Goal: Task Accomplishment & Management: Manage account settings

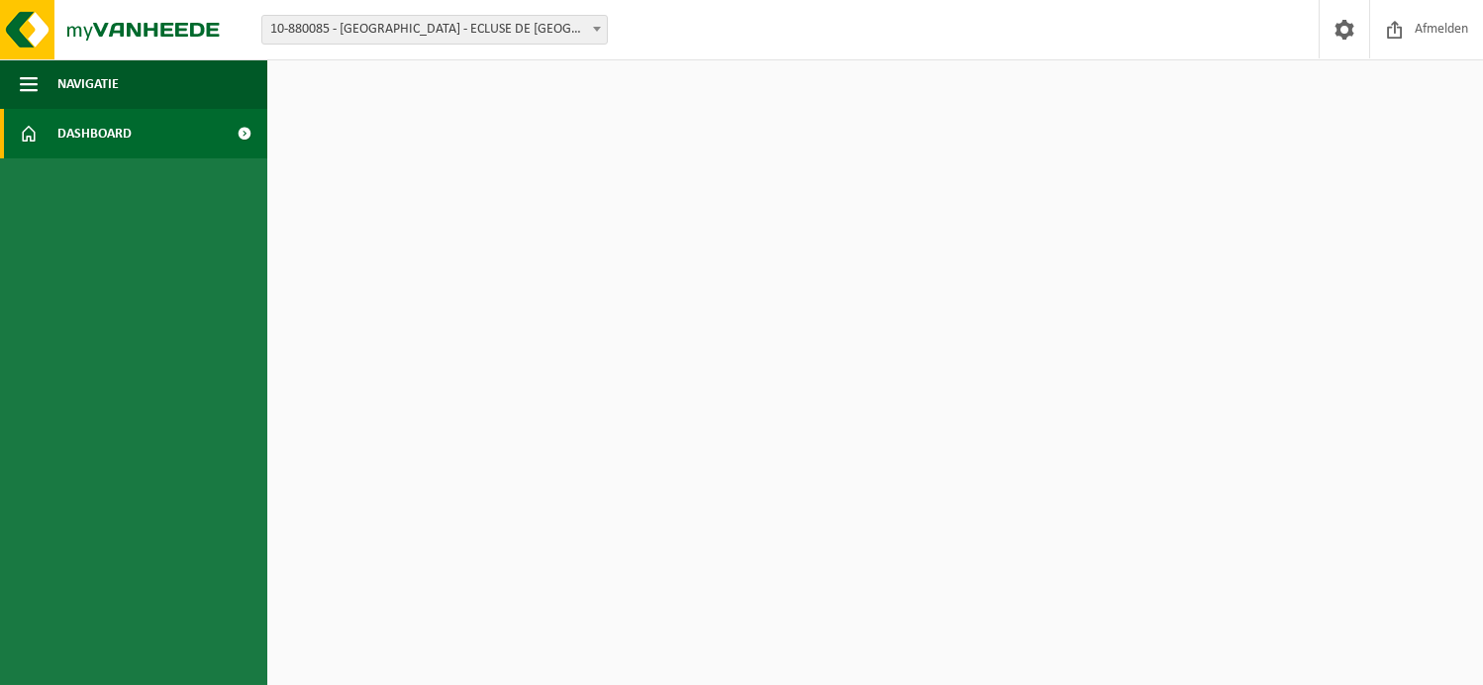
click at [596, 27] on b at bounding box center [597, 29] width 8 height 5
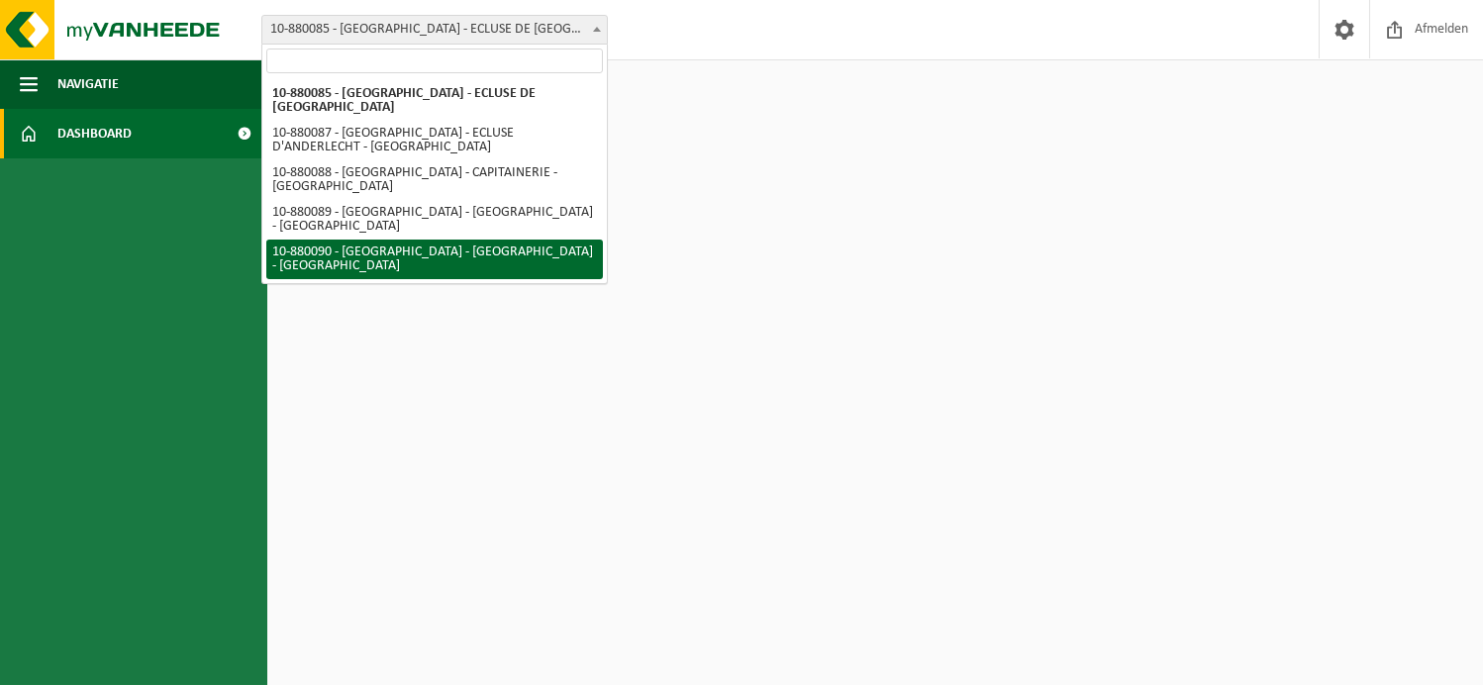
select select "110426"
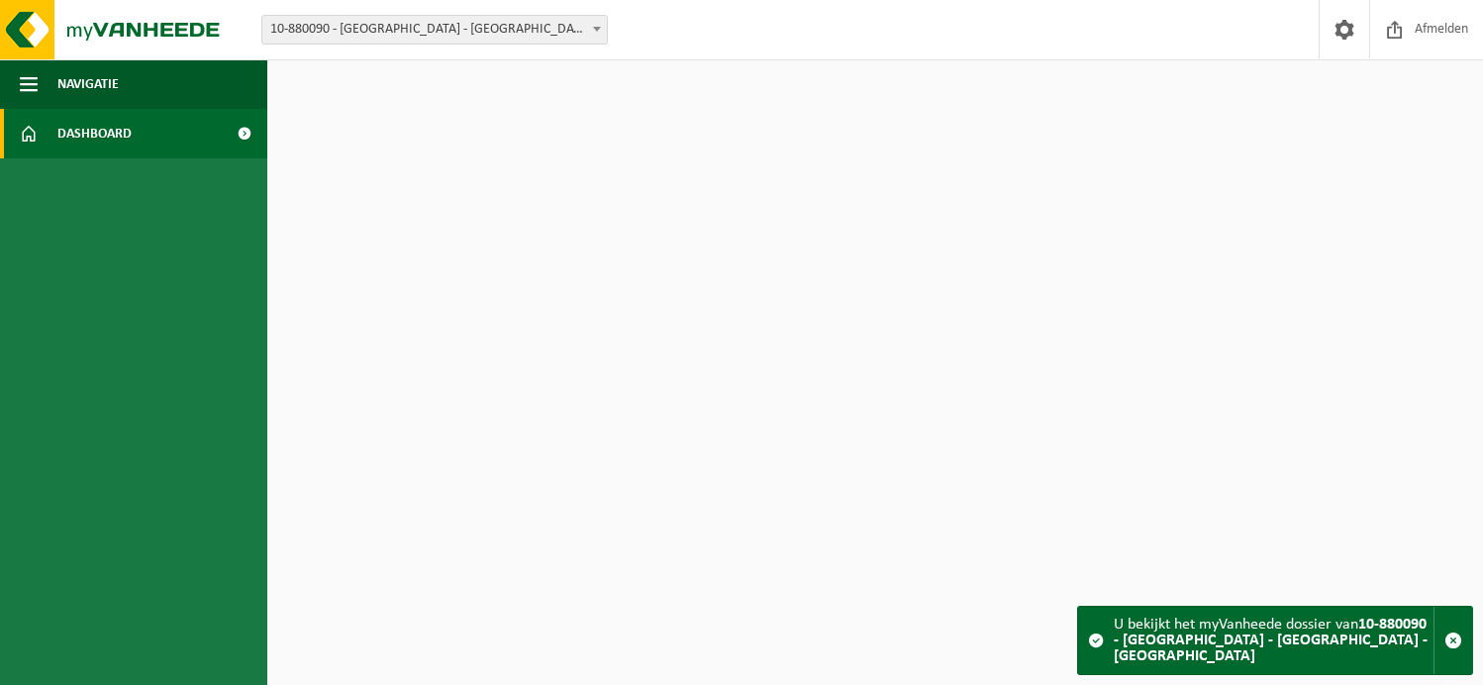
click at [1120, 642] on strong "10-880090 - [GEOGRAPHIC_DATA] - [GEOGRAPHIC_DATA] - [GEOGRAPHIC_DATA]" at bounding box center [1271, 641] width 314 height 48
click at [1089, 642] on span at bounding box center [1096, 641] width 16 height 16
click at [98, 82] on span "Navigatie" at bounding box center [87, 83] width 61 height 49
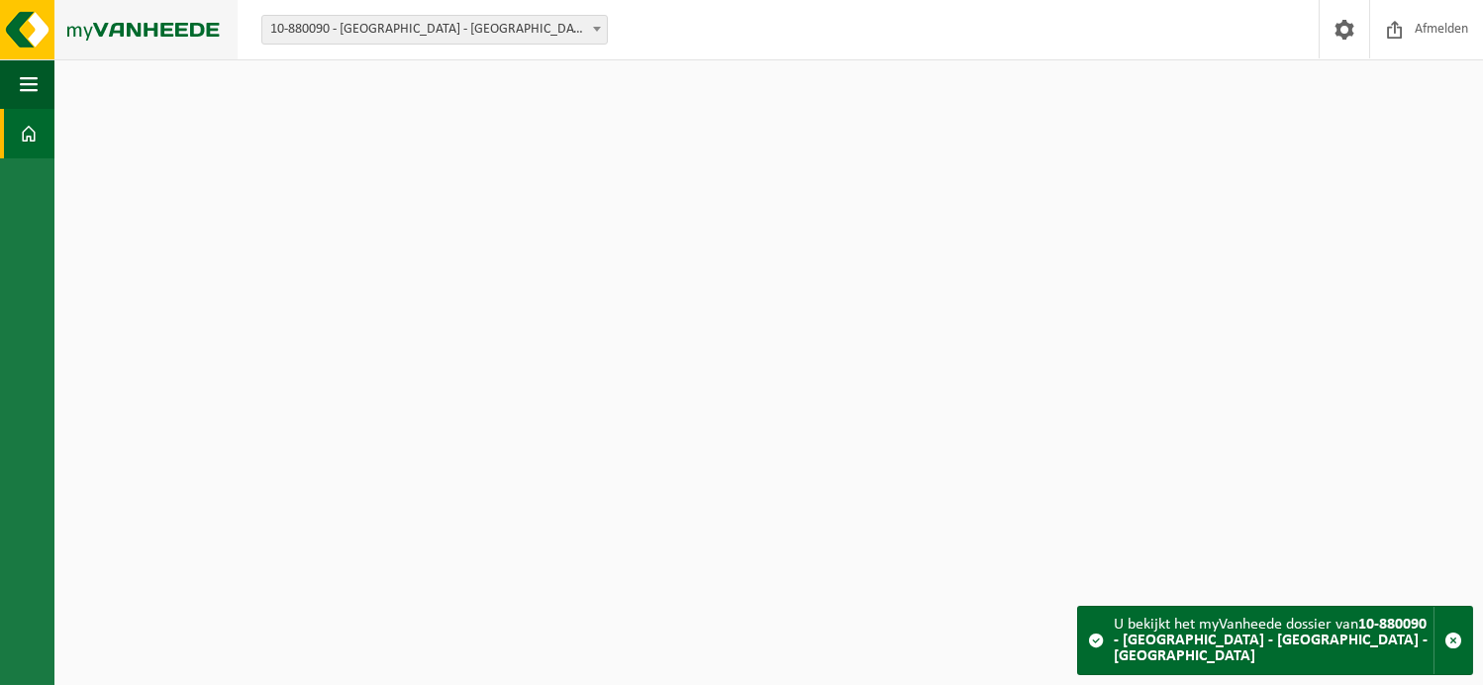
click at [32, 20] on img at bounding box center [119, 29] width 238 height 59
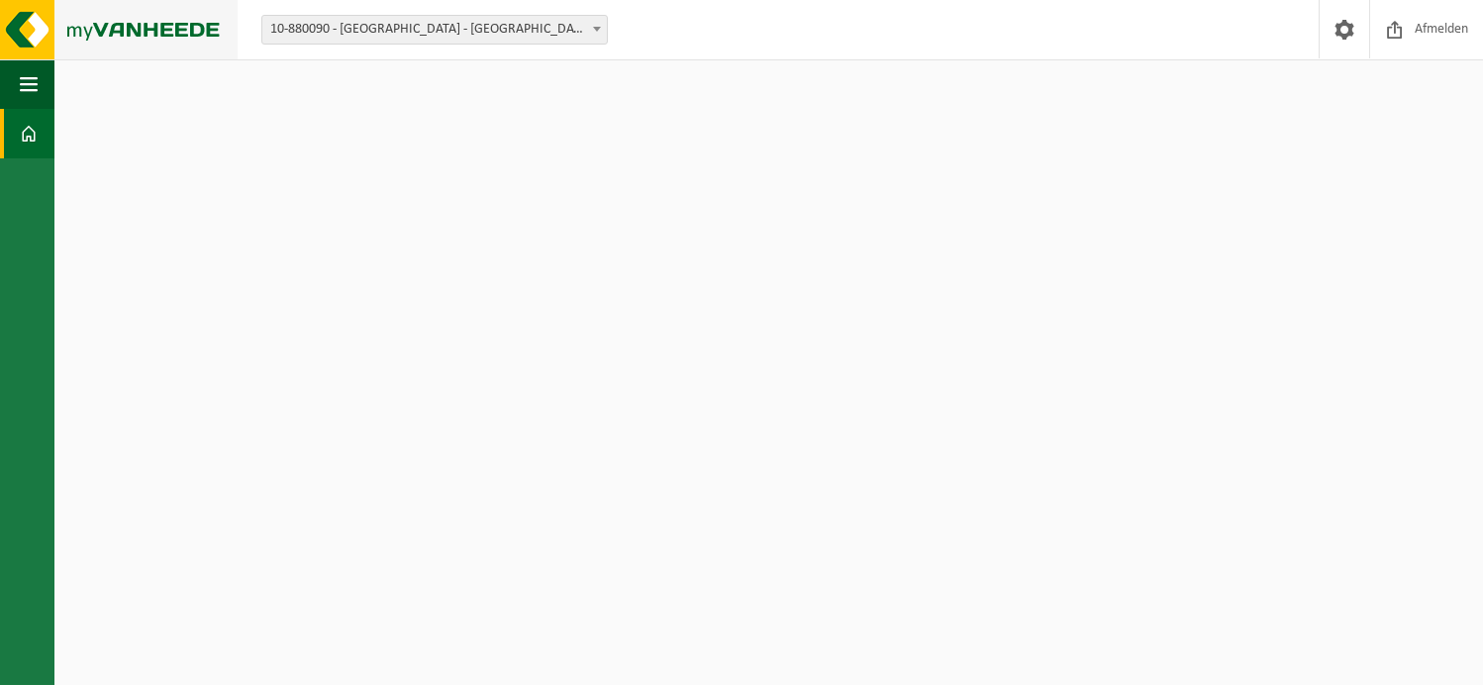
click at [144, 36] on img at bounding box center [119, 29] width 238 height 59
click at [17, 23] on img at bounding box center [119, 29] width 238 height 59
click at [1340, 35] on span at bounding box center [1345, 29] width 30 height 58
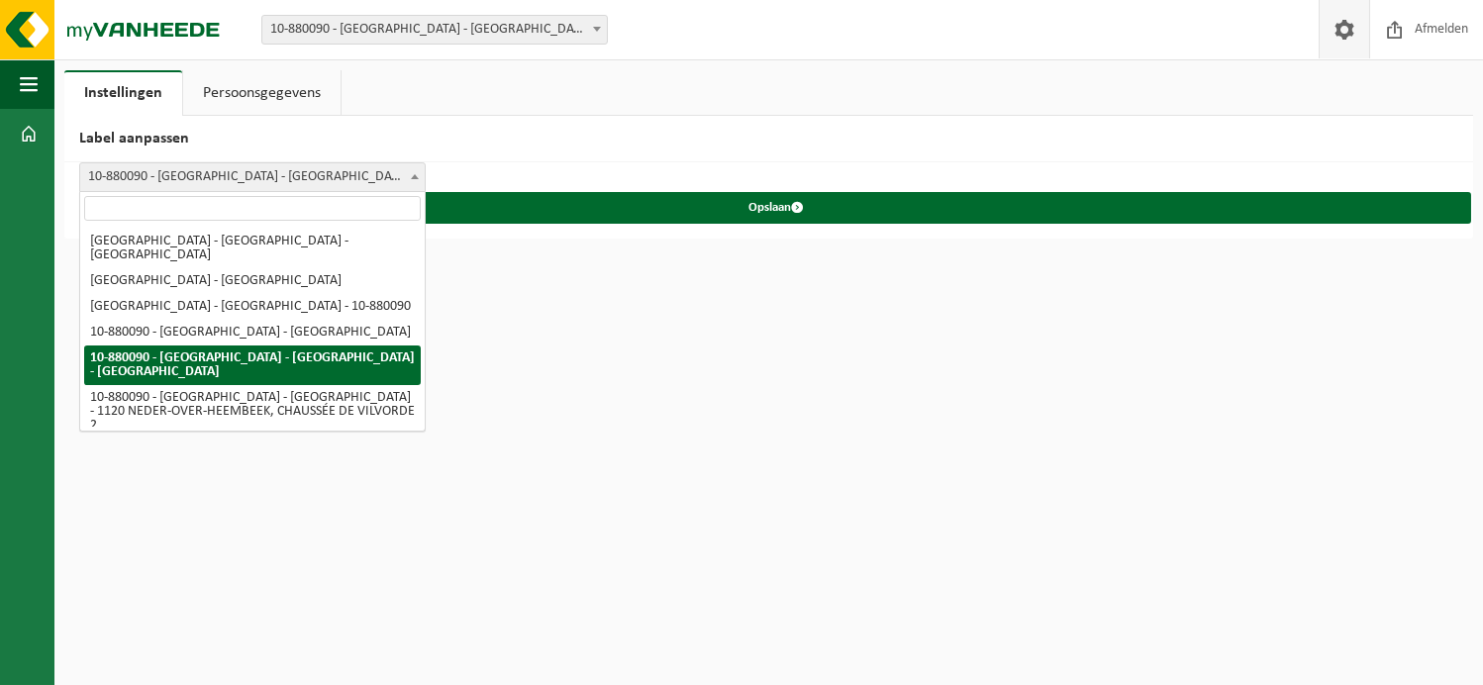
click at [411, 177] on b at bounding box center [415, 176] width 8 height 5
click at [615, 354] on html "Vestiging: 10-880085 - [GEOGRAPHIC_DATA] - [GEOGRAPHIC_DATA] - [GEOGRAPHIC_DATA…" at bounding box center [741, 342] width 1483 height 685
click at [277, 79] on link "Persoonsgegevens" at bounding box center [261, 93] width 157 height 46
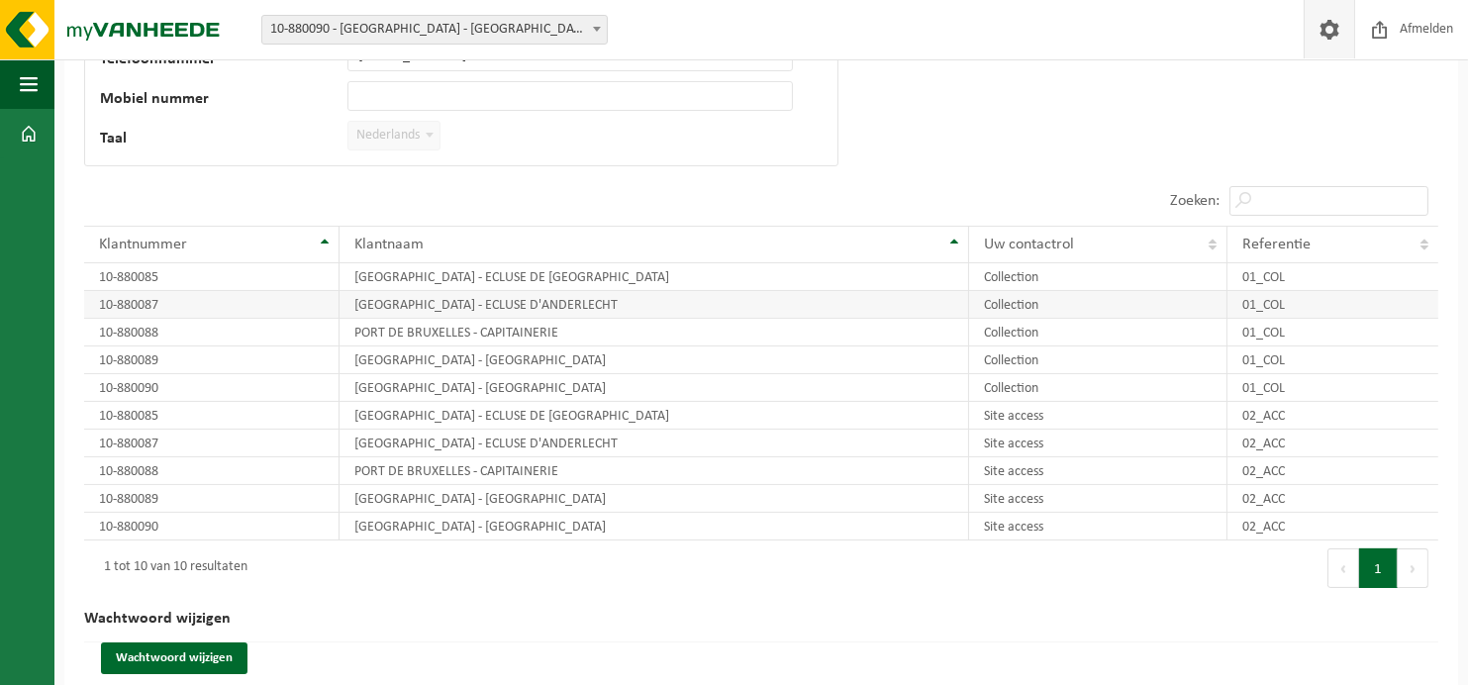
scroll to position [325, 0]
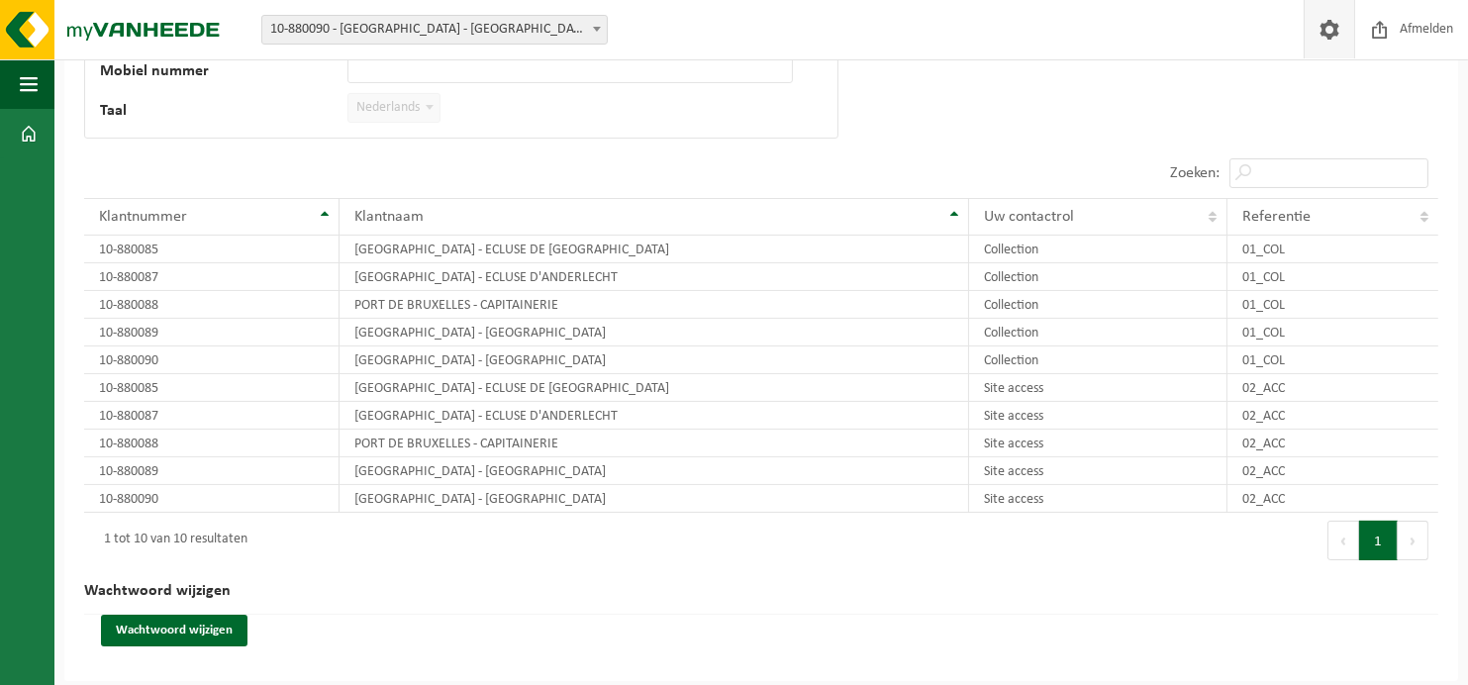
click at [1407, 534] on button "Volgende" at bounding box center [1413, 541] width 31 height 40
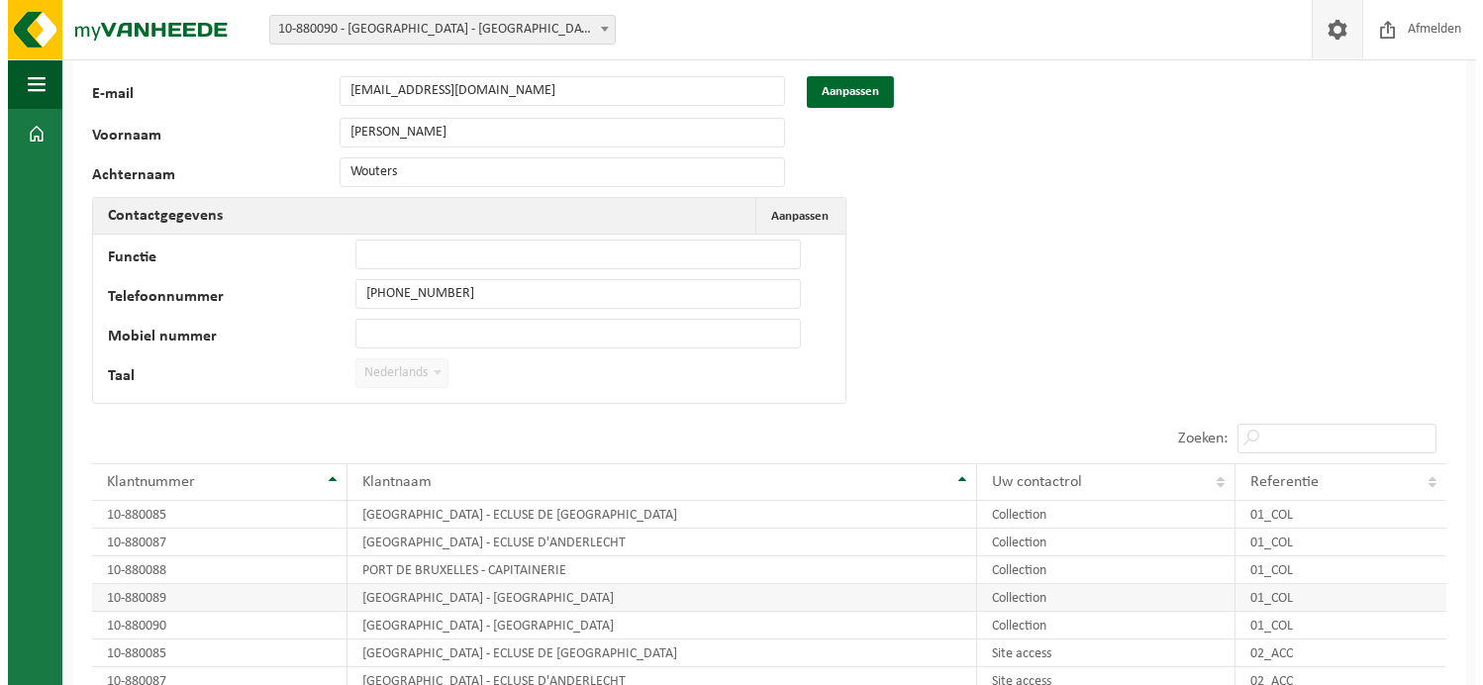
scroll to position [0, 0]
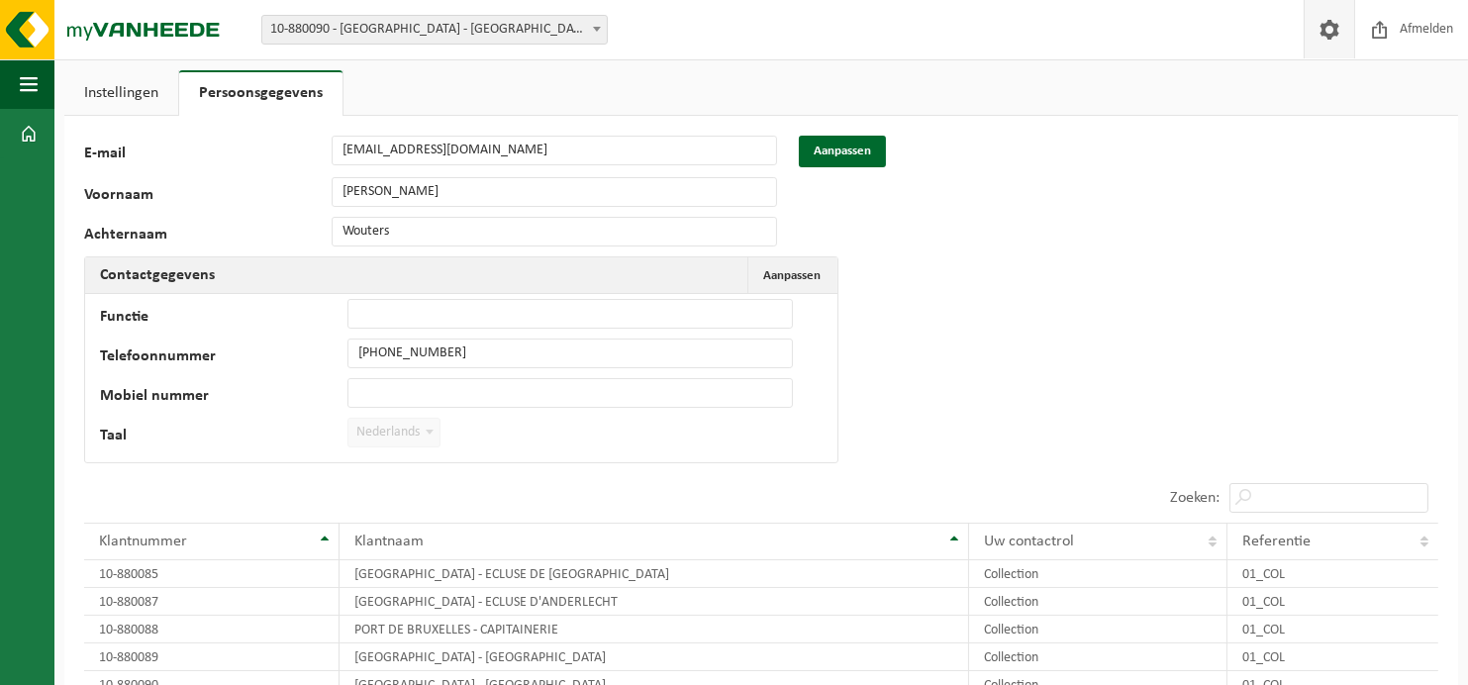
click at [107, 84] on link "Instellingen" at bounding box center [121, 93] width 114 height 46
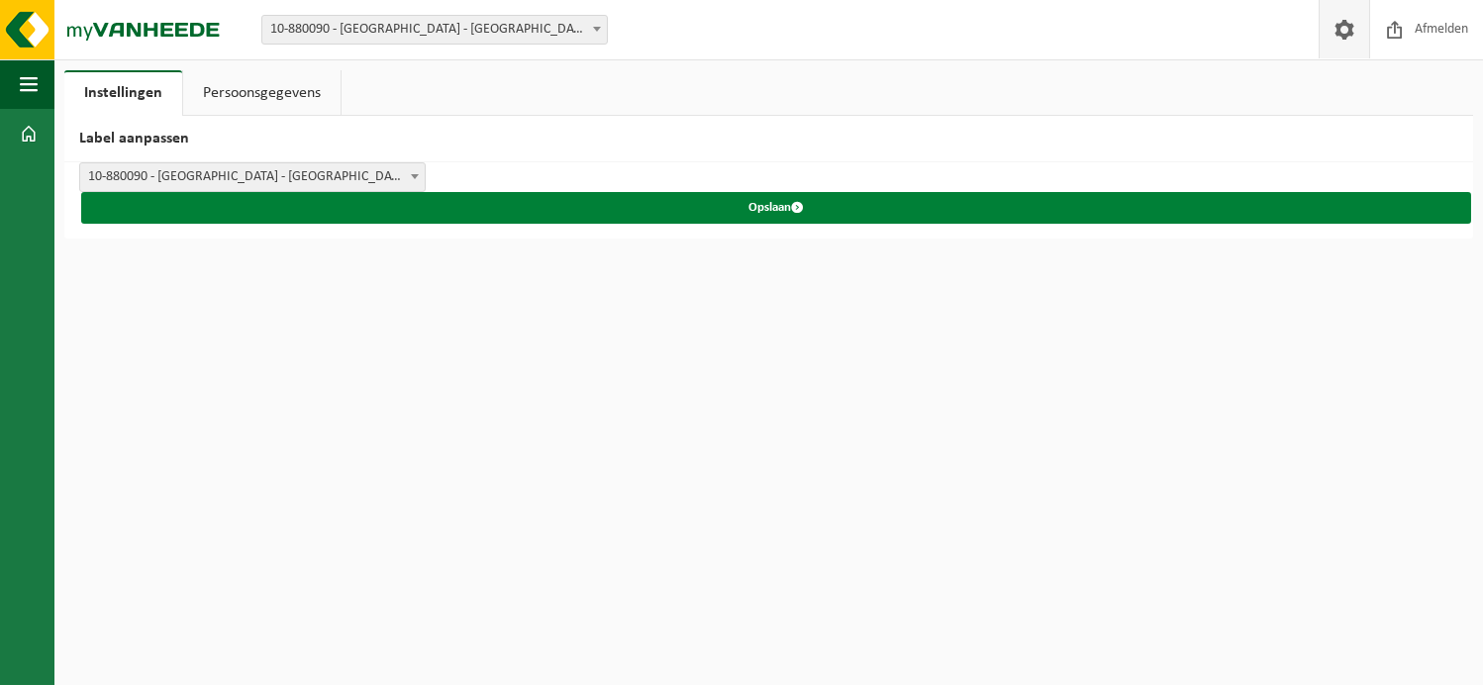
click at [755, 203] on button "Opslaan" at bounding box center [776, 208] width 1390 height 32
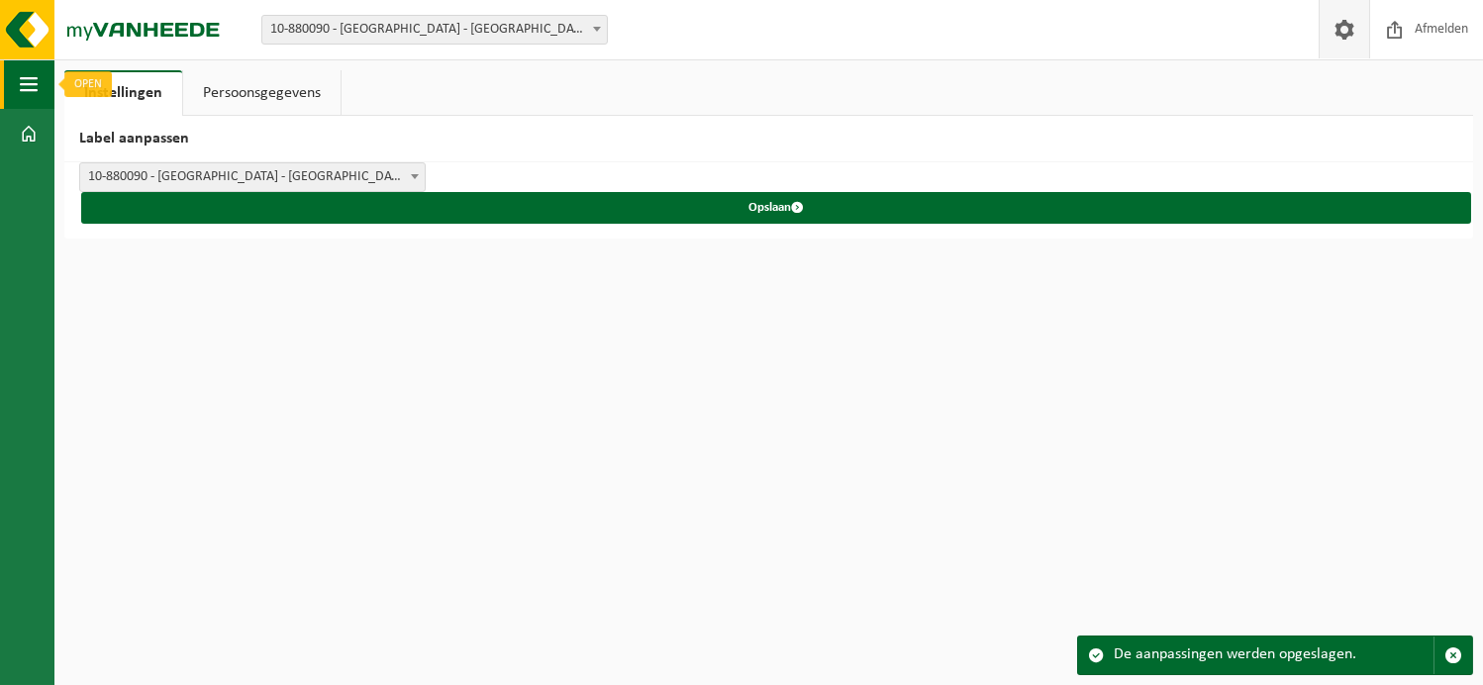
click at [23, 70] on span "button" at bounding box center [29, 83] width 18 height 49
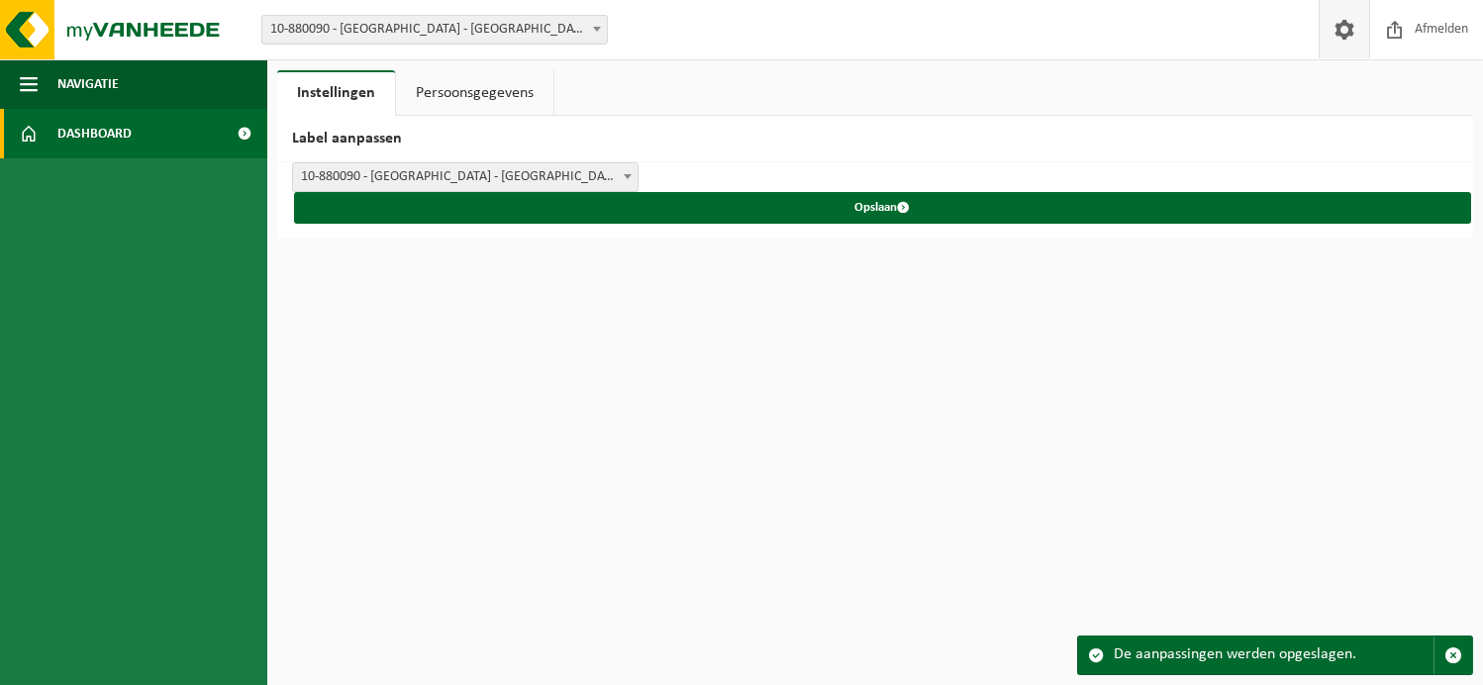
click at [53, 126] on link "Dashboard" at bounding box center [133, 133] width 267 height 49
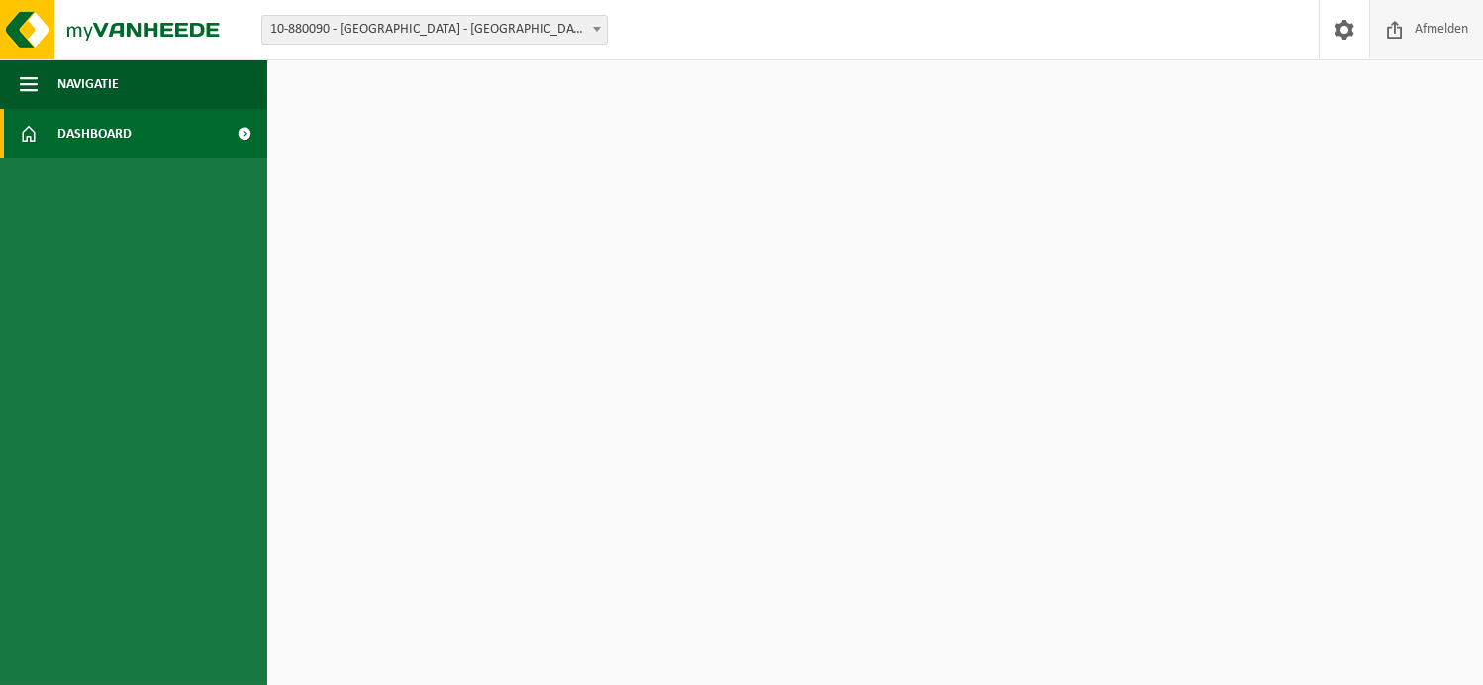
click at [1384, 30] on span at bounding box center [1395, 29] width 30 height 58
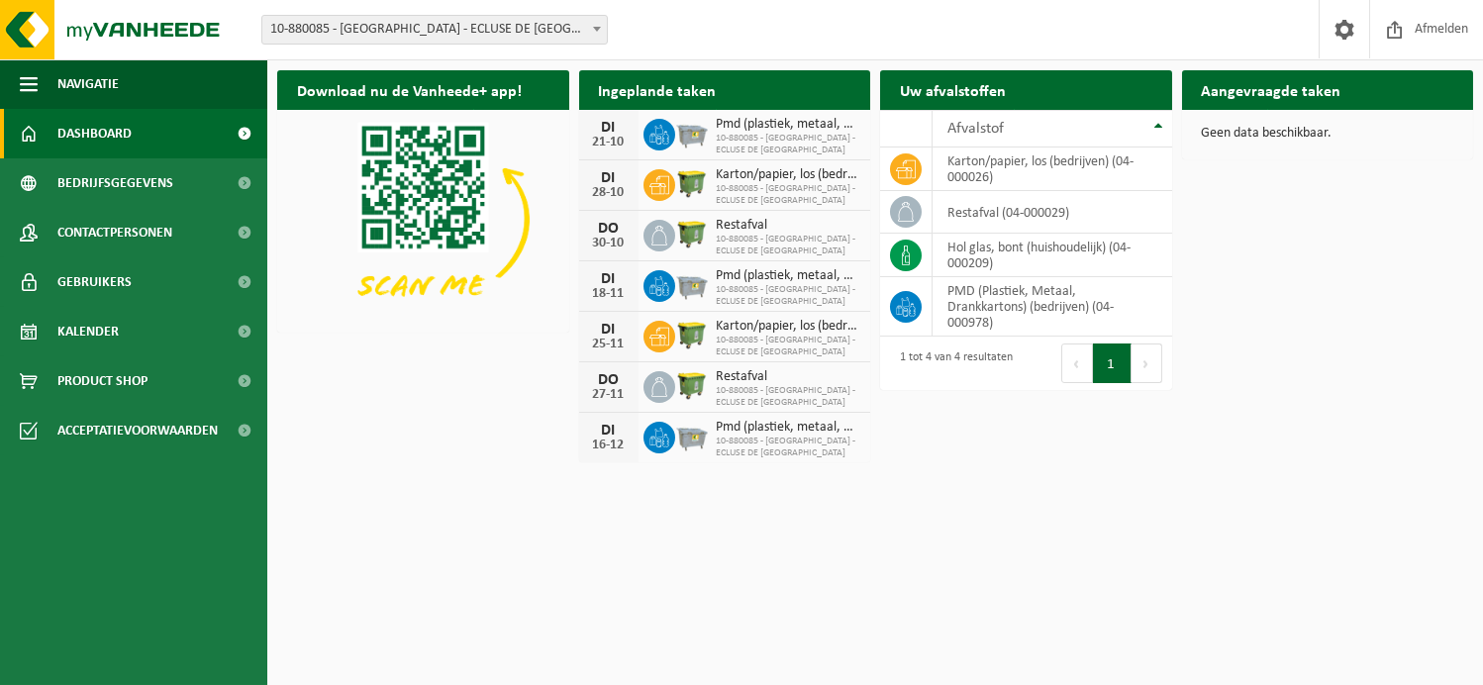
click at [596, 27] on b at bounding box center [597, 29] width 8 height 5
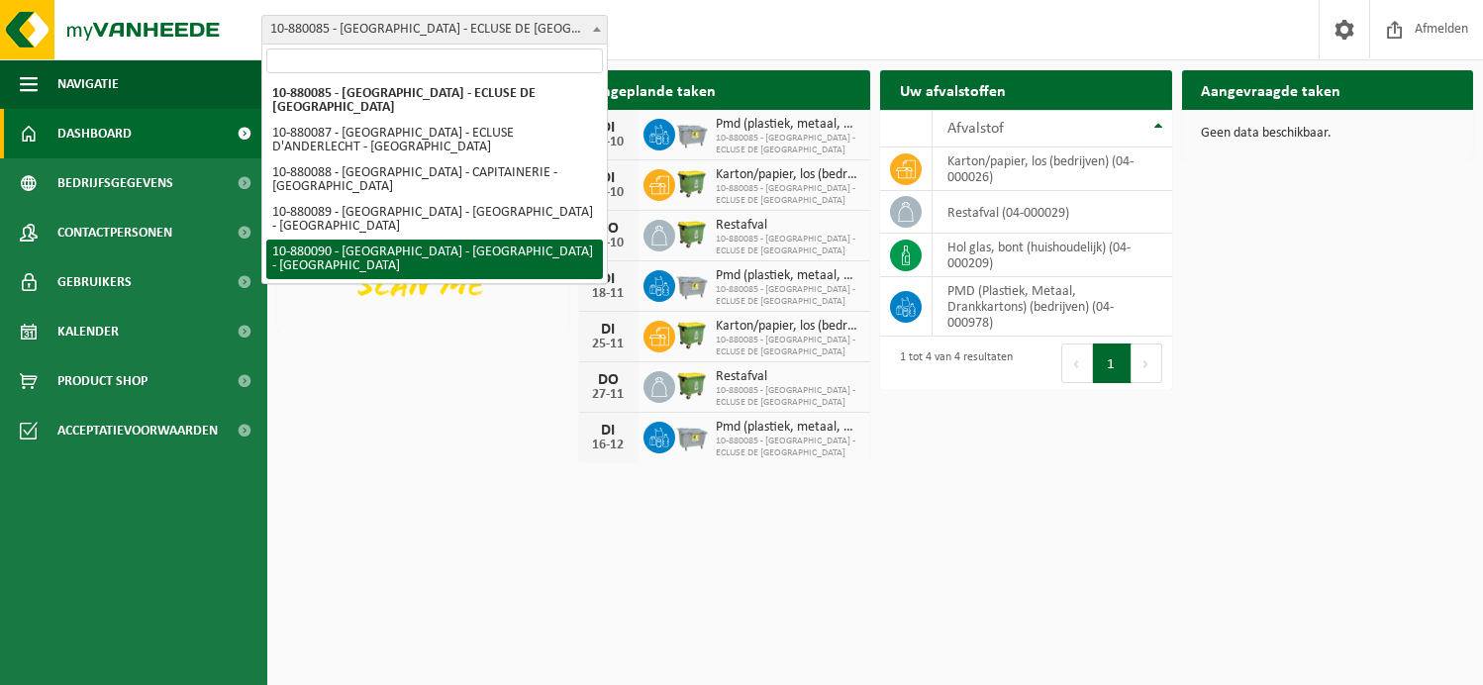
select select "110426"
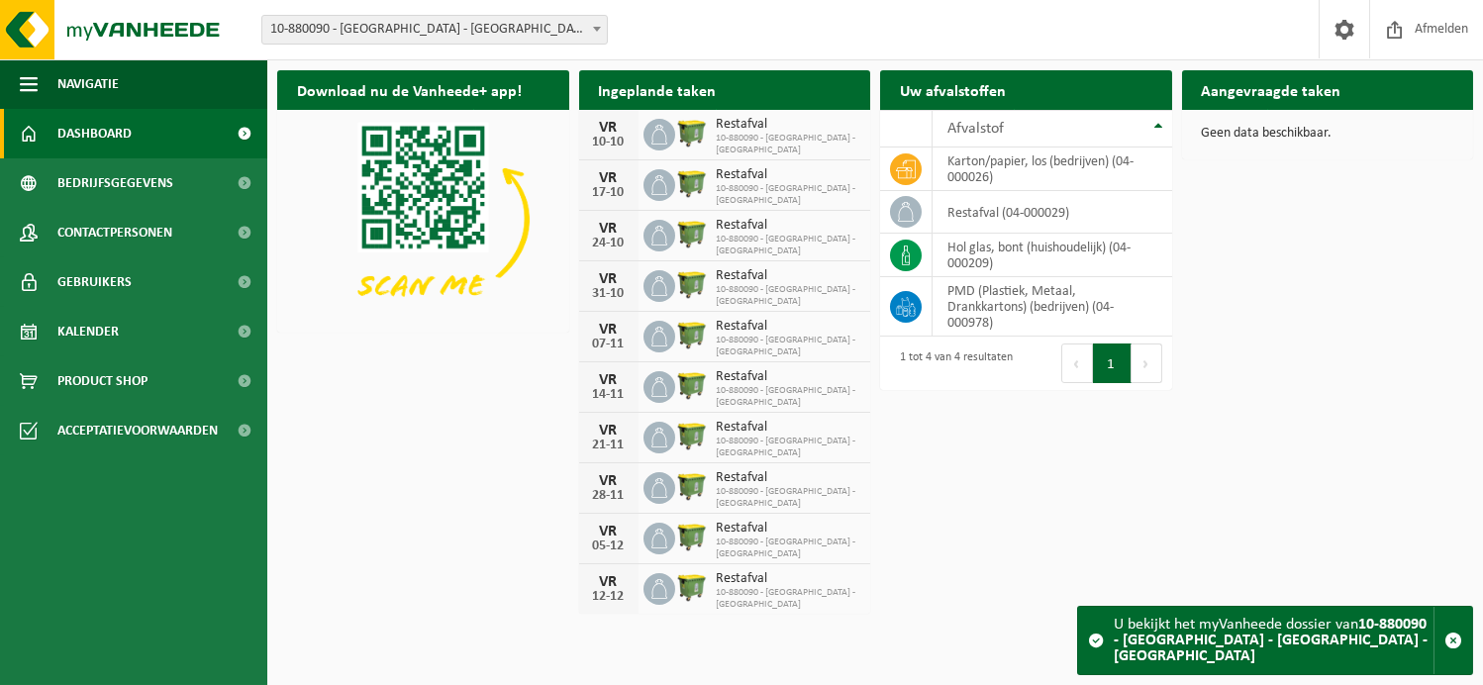
click at [711, 132] on div "Restafval 10-880090 - PORT DE BRUXELLES - QUAI DE HEEMBEEK" at bounding box center [784, 135] width 154 height 43
click at [1266, 255] on div "Download nu de Vanheede+ app! Verberg Ingeplande taken Bekijk uw kalender VR 10…" at bounding box center [875, 340] width 1206 height 561
click at [103, 324] on span "Kalender" at bounding box center [87, 331] width 61 height 49
